Goal: Find specific page/section: Find specific page/section

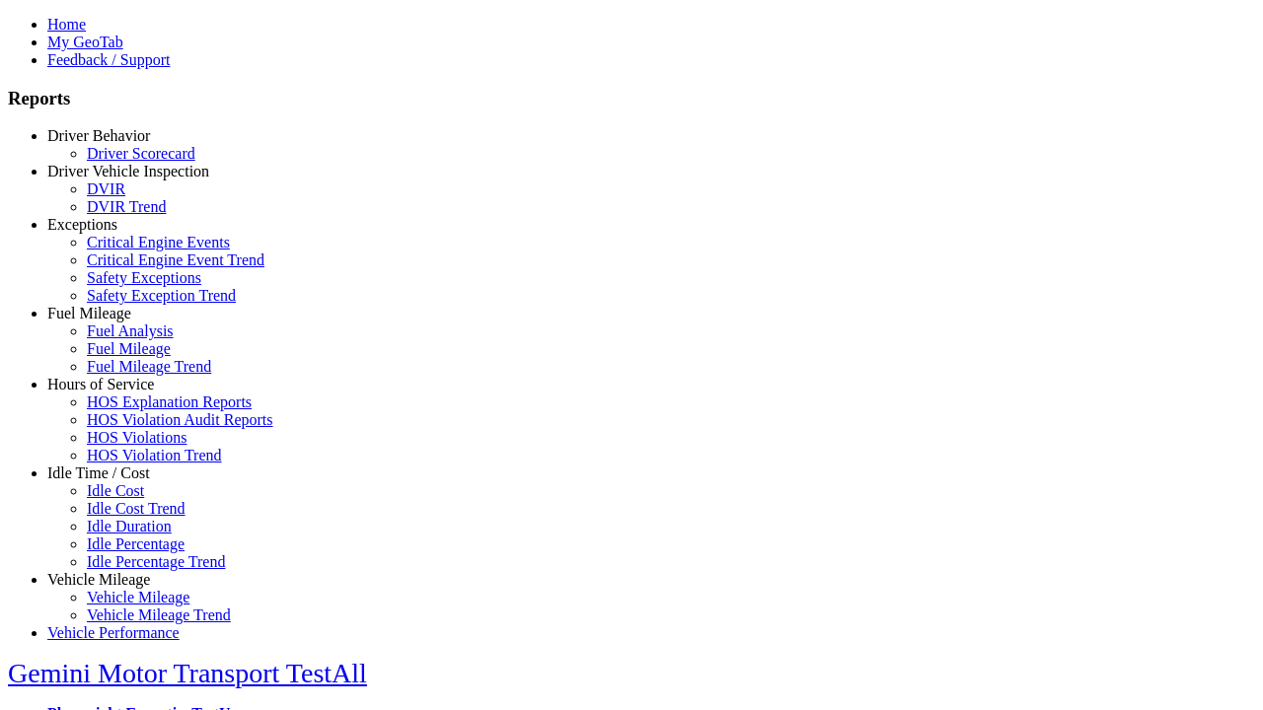
click at [113, 481] on link "Idle Time / Cost" at bounding box center [98, 473] width 103 height 17
click at [128, 517] on link "Idle Cost Trend" at bounding box center [136, 508] width 99 height 17
select select "**"
type input "*********"
